Goal: Check status

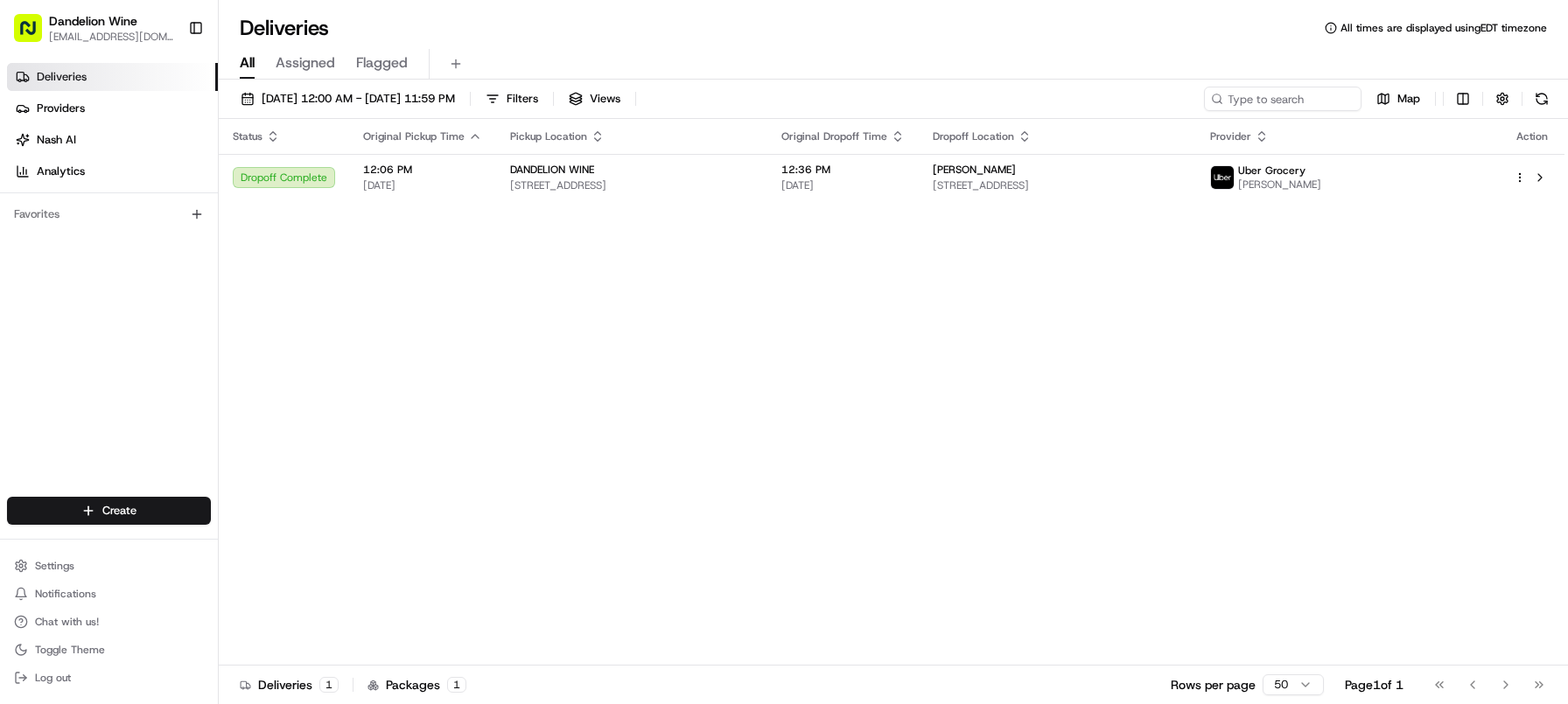
click at [872, 482] on div "Status Original Pickup Time Pickup Location Original Dropoff Time Dropoff Locat…" at bounding box center [892, 392] width 1345 height 547
click at [810, 409] on div "Status Original Pickup Time Pickup Location Original Dropoff Time Dropoff Locat…" at bounding box center [892, 392] width 1345 height 547
click at [814, 402] on div "Status Original Pickup Time Pickup Location Original Dropoff Time Dropoff Locat…" at bounding box center [892, 392] width 1345 height 547
click at [814, 401] on div "Status Original Pickup Time Pickup Location Original Dropoff Time Dropoff Locat…" at bounding box center [892, 392] width 1345 height 547
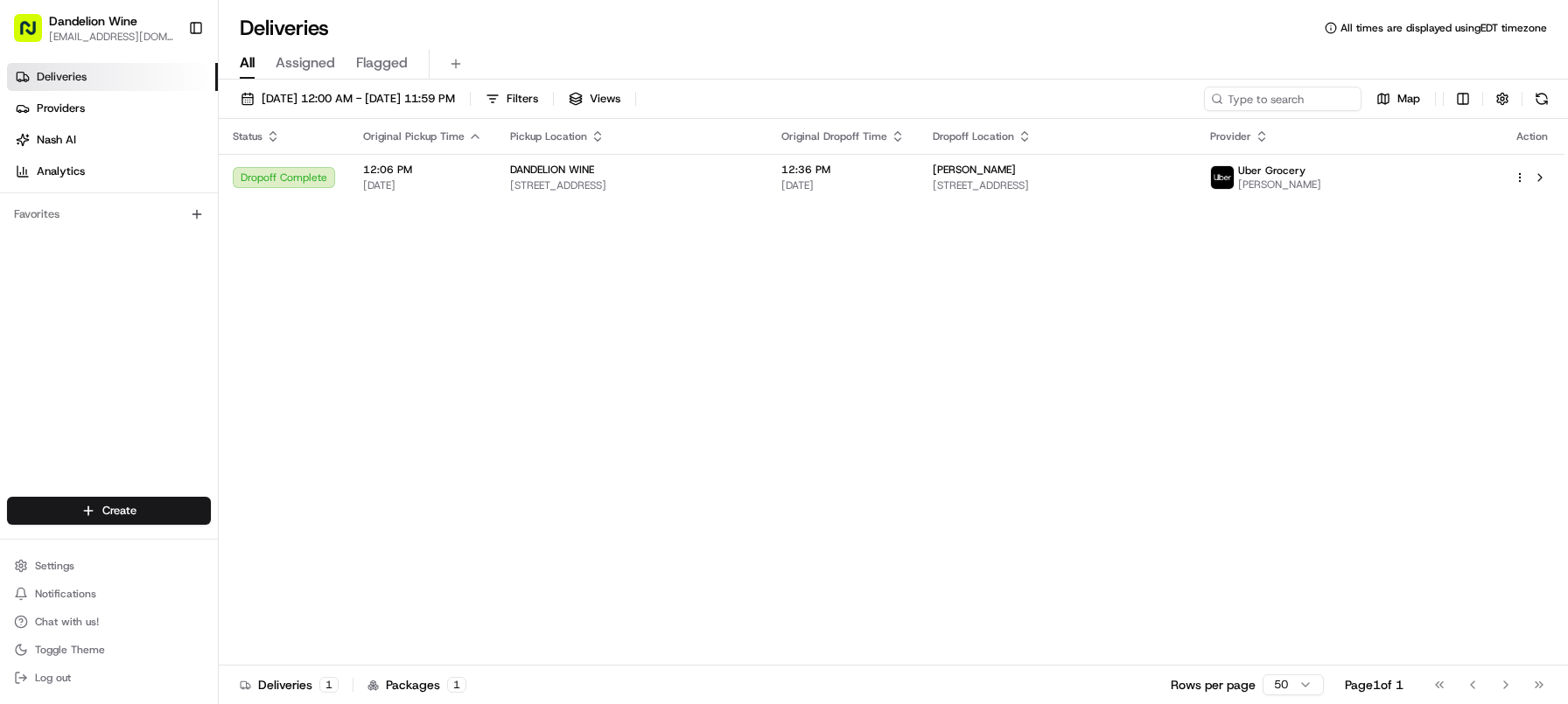
click at [814, 397] on div "Status Original Pickup Time Pickup Location Original Dropoff Time Dropoff Locat…" at bounding box center [892, 392] width 1345 height 547
click at [813, 393] on div "Status Original Pickup Time Pickup Location Original Dropoff Time Dropoff Locat…" at bounding box center [892, 392] width 1345 height 547
click at [812, 391] on div "Status Original Pickup Time Pickup Location Original Dropoff Time Dropoff Locat…" at bounding box center [892, 392] width 1345 height 547
click at [812, 390] on div "Status Original Pickup Time Pickup Location Original Dropoff Time Dropoff Locat…" at bounding box center [892, 392] width 1345 height 547
